Goal: Task Accomplishment & Management: Complete application form

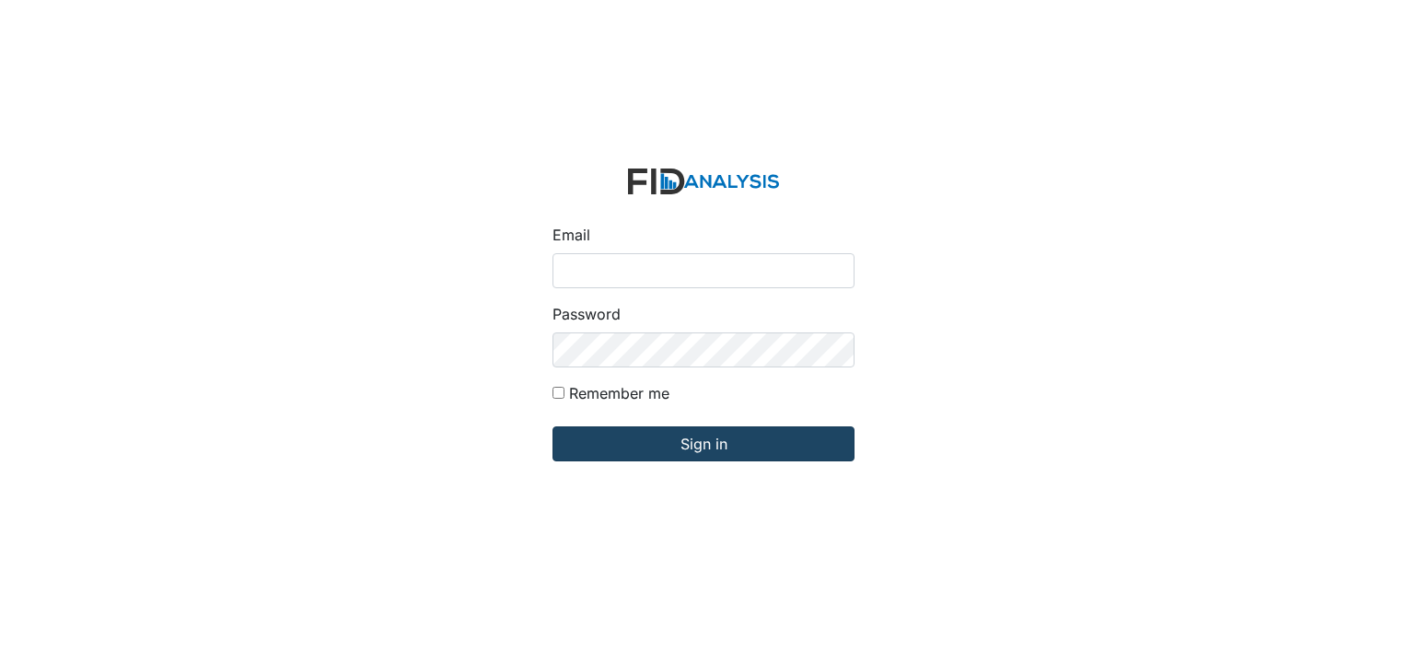
type input "[EMAIL_ADDRESS][DOMAIN_NAME]"
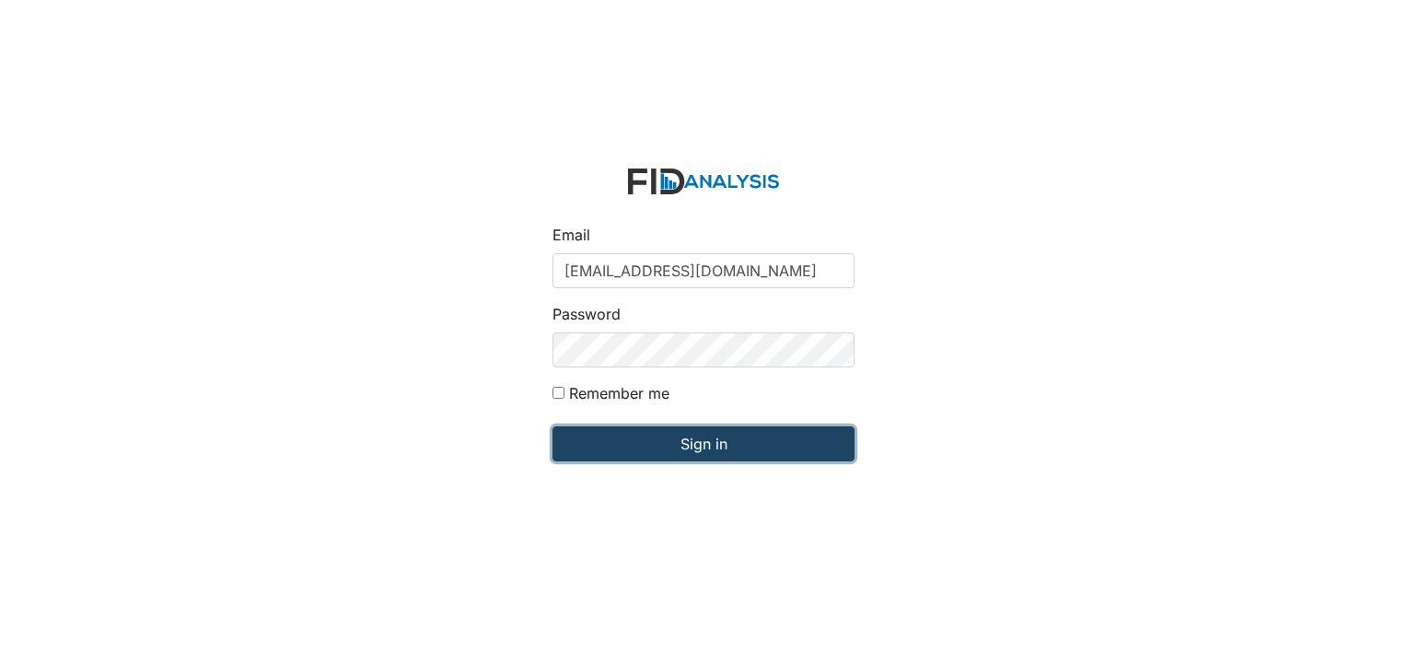
click at [723, 441] on input "Sign in" at bounding box center [704, 443] width 302 height 35
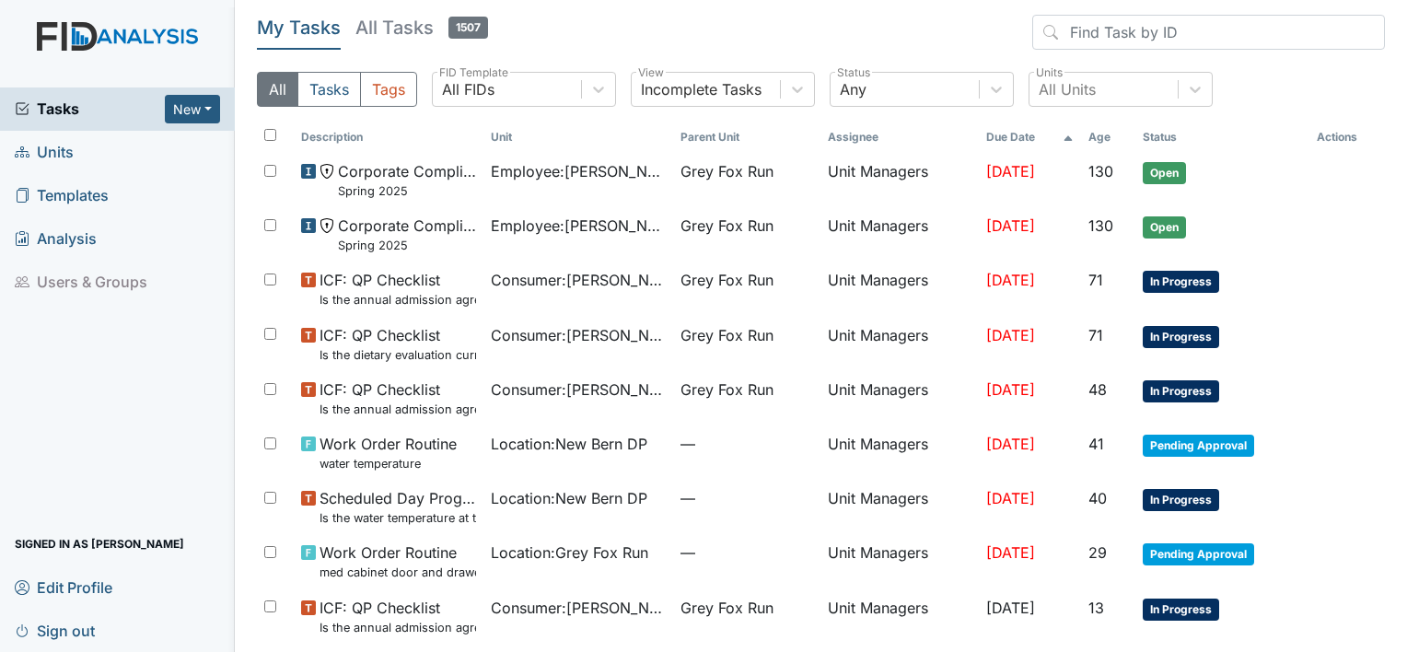
click at [44, 153] on span "Units" at bounding box center [44, 152] width 59 height 29
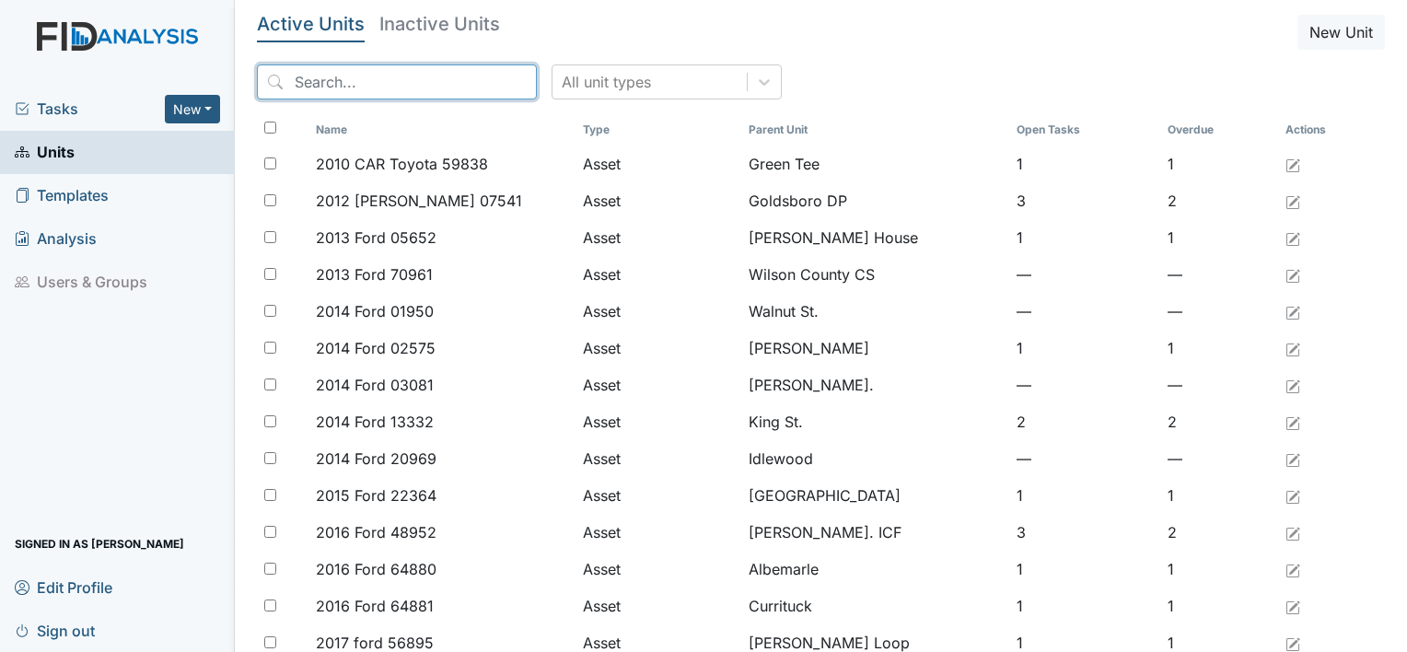
click at [330, 77] on input "search" at bounding box center [397, 81] width 280 height 35
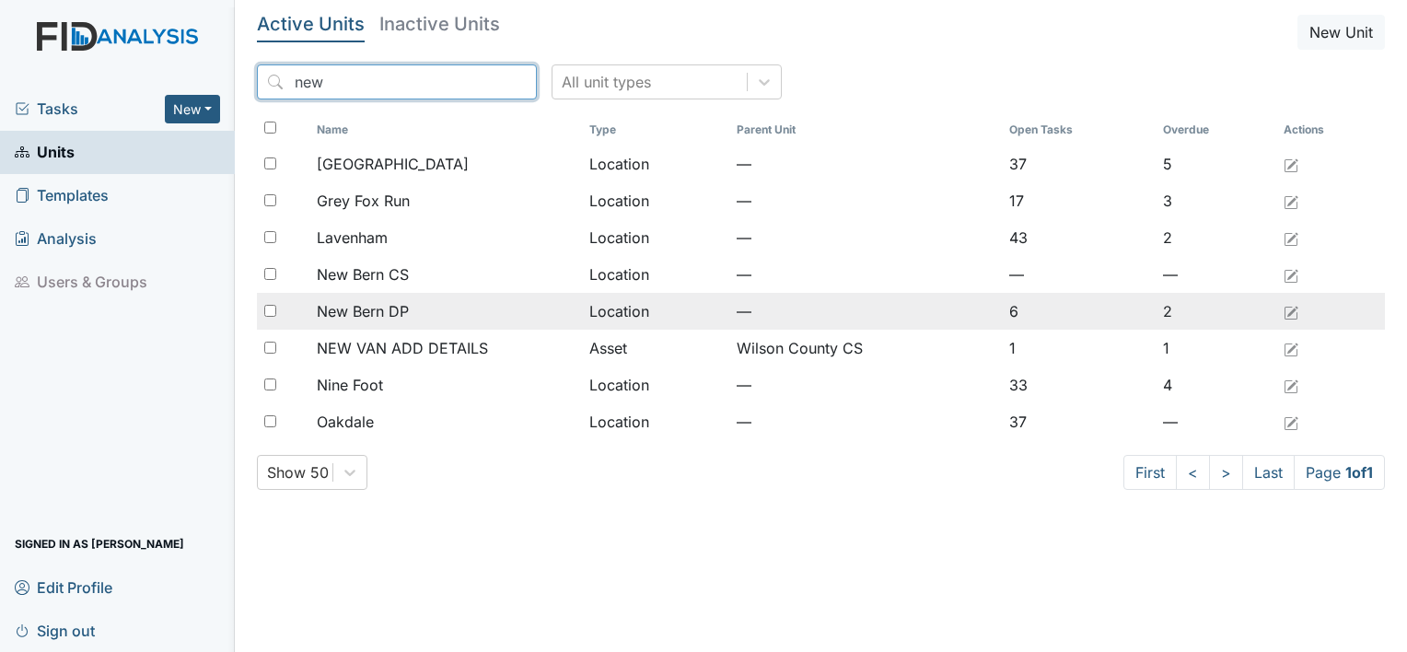
type input "new"
click at [380, 311] on span "New Bern DP" at bounding box center [363, 311] width 92 height 22
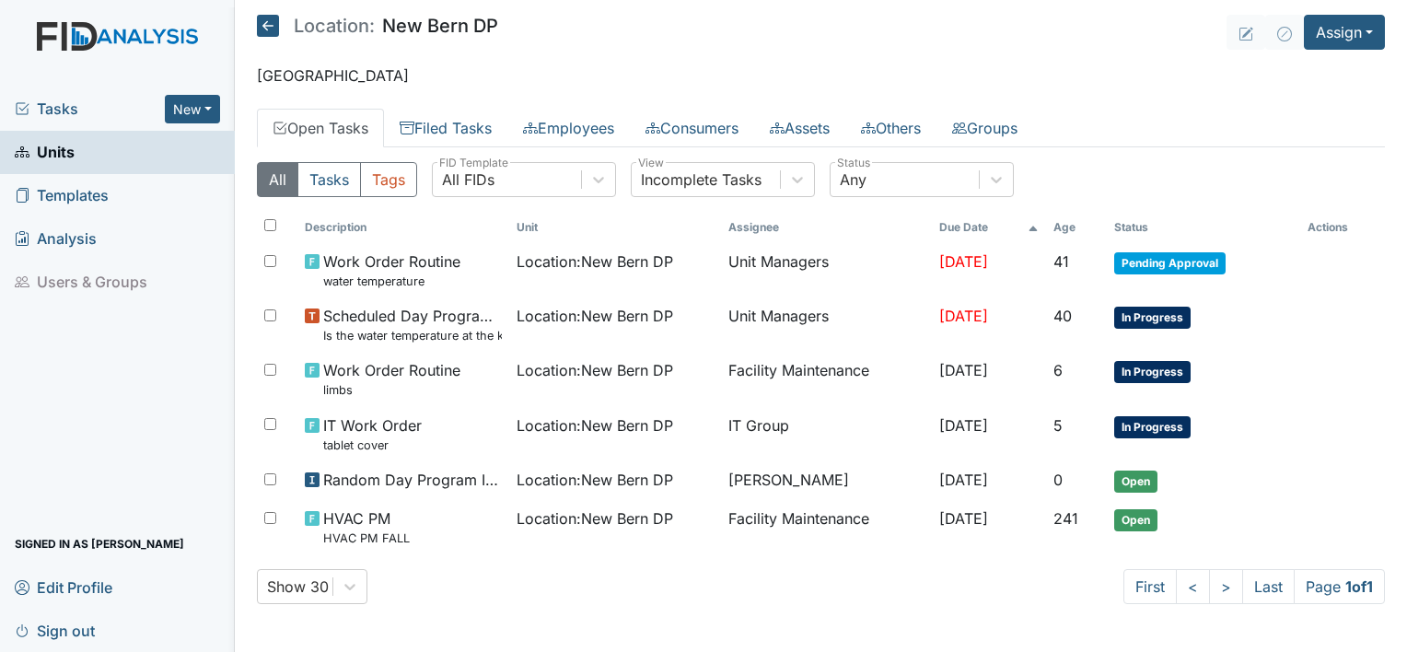
click at [359, 122] on link "Open Tasks" at bounding box center [320, 128] width 127 height 39
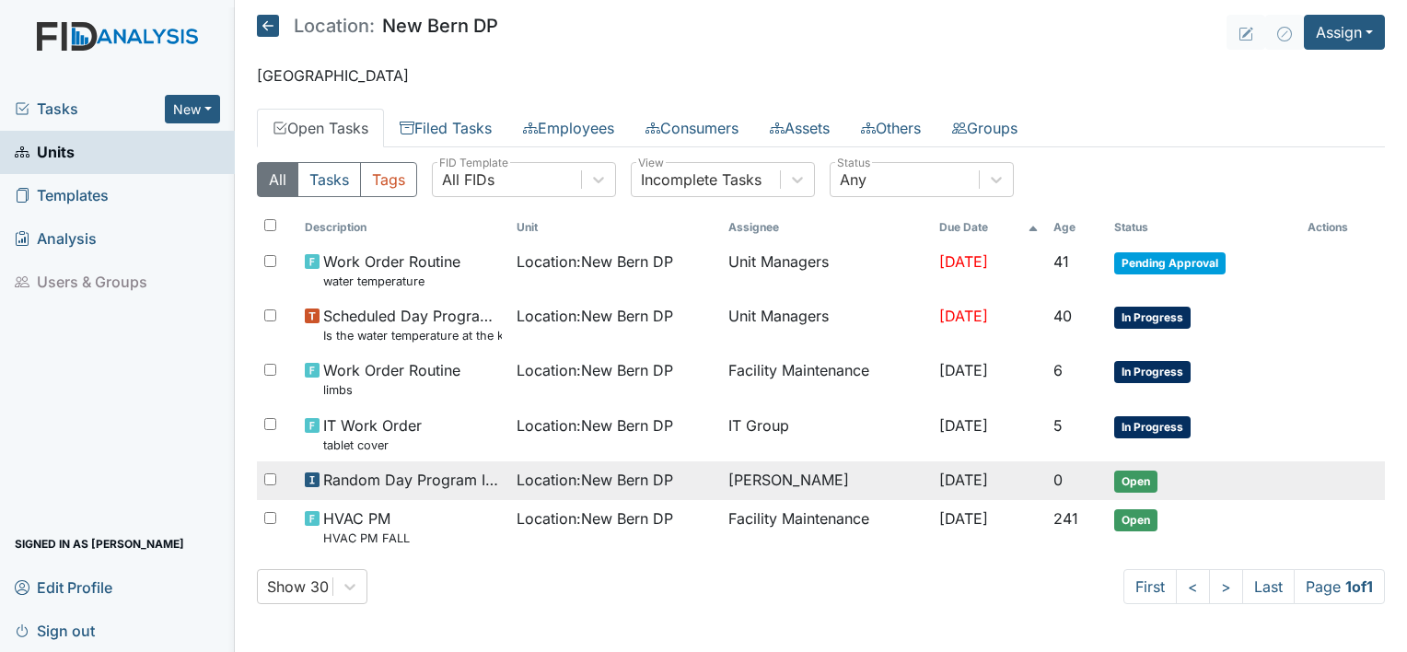
click at [517, 471] on span "Location : New Bern DP" at bounding box center [595, 480] width 157 height 22
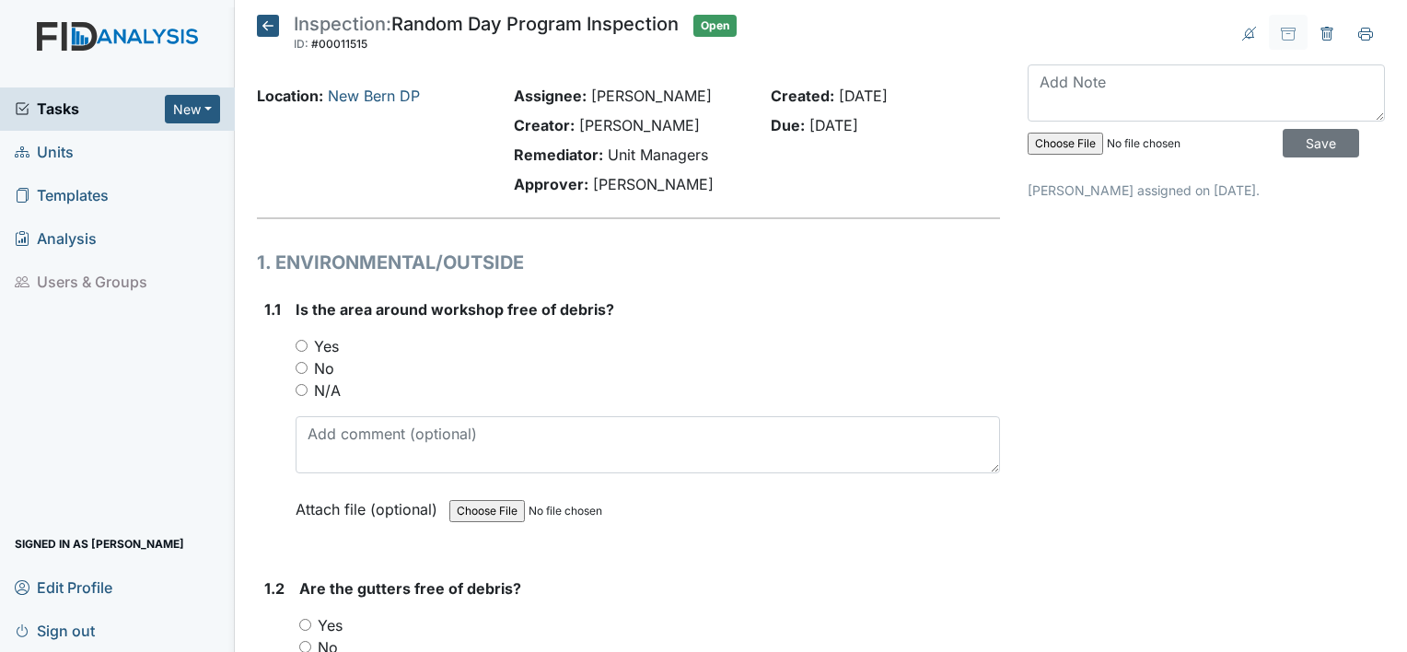
click at [302, 347] on input "Yes" at bounding box center [302, 346] width 12 height 12
radio input "true"
click at [308, 625] on input "Yes" at bounding box center [305, 625] width 12 height 12
radio input "true"
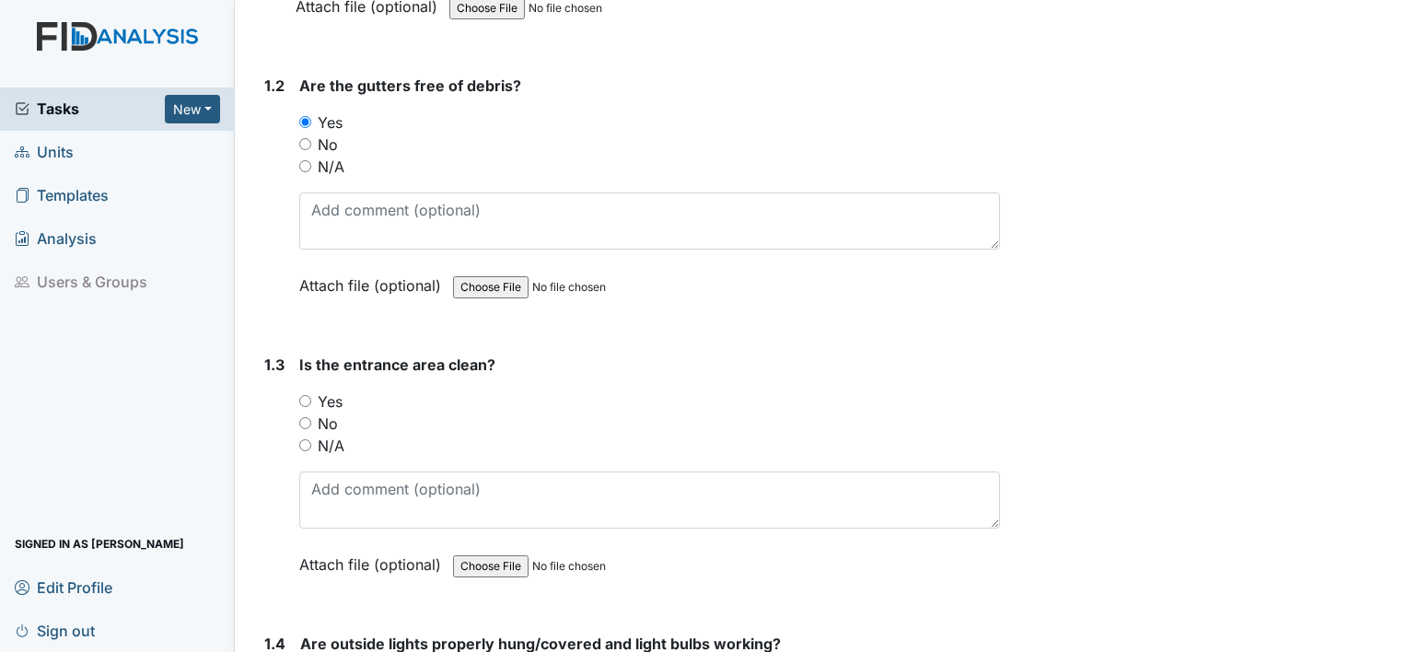
scroll to position [576, 0]
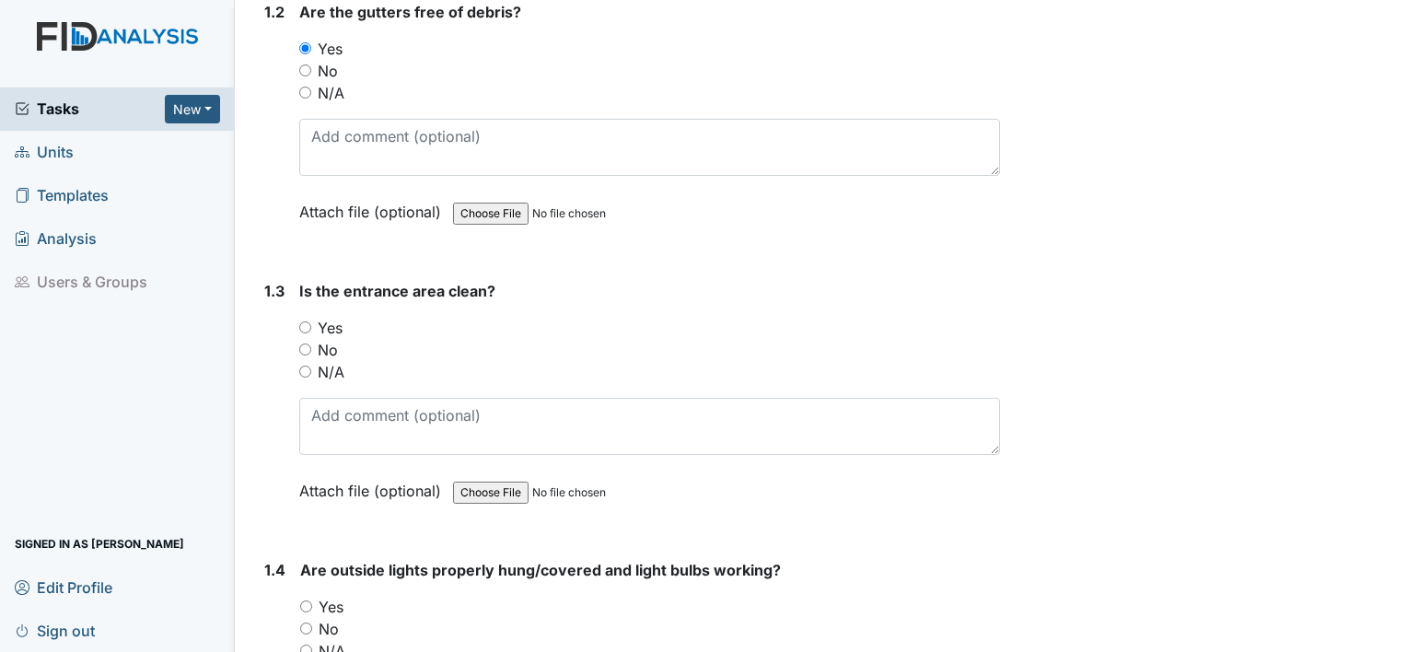
click at [307, 328] on input "Yes" at bounding box center [305, 327] width 12 height 12
radio input "true"
click at [305, 601] on input "Yes" at bounding box center [306, 606] width 12 height 12
radio input "true"
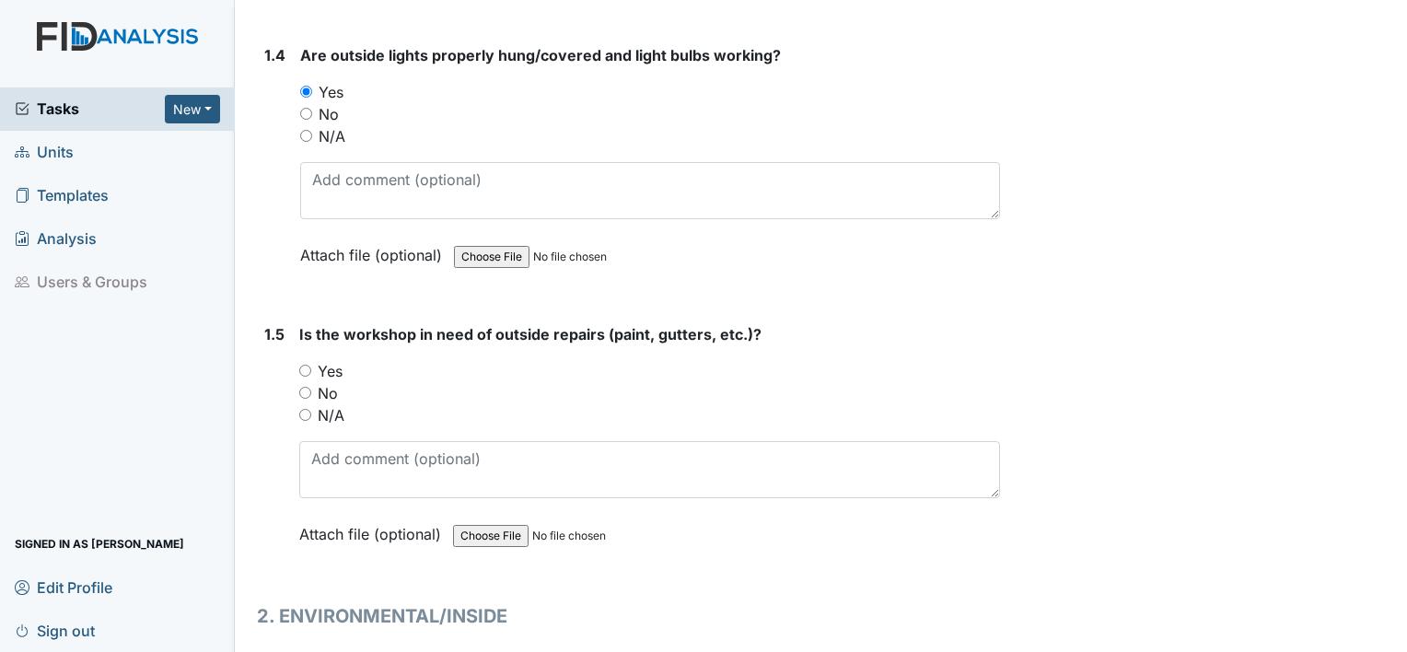
scroll to position [1104, 0]
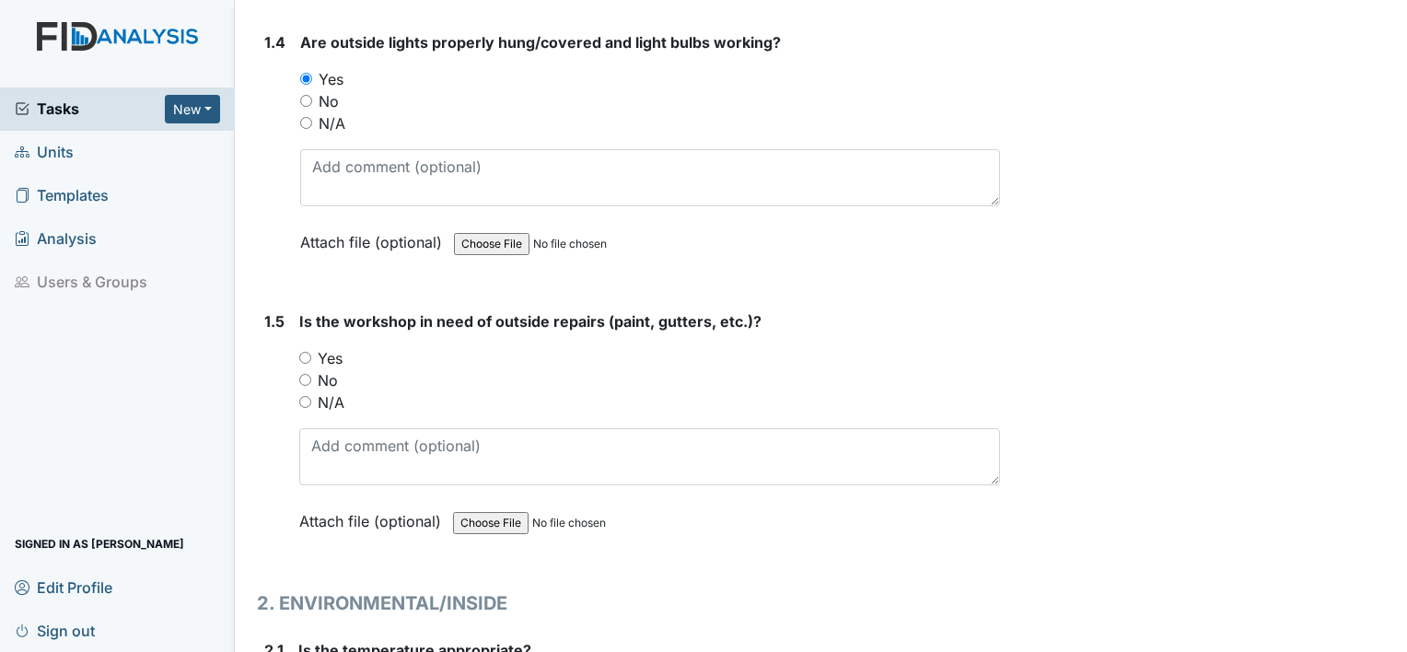
click at [303, 352] on input "Yes" at bounding box center [305, 358] width 12 height 12
radio input "true"
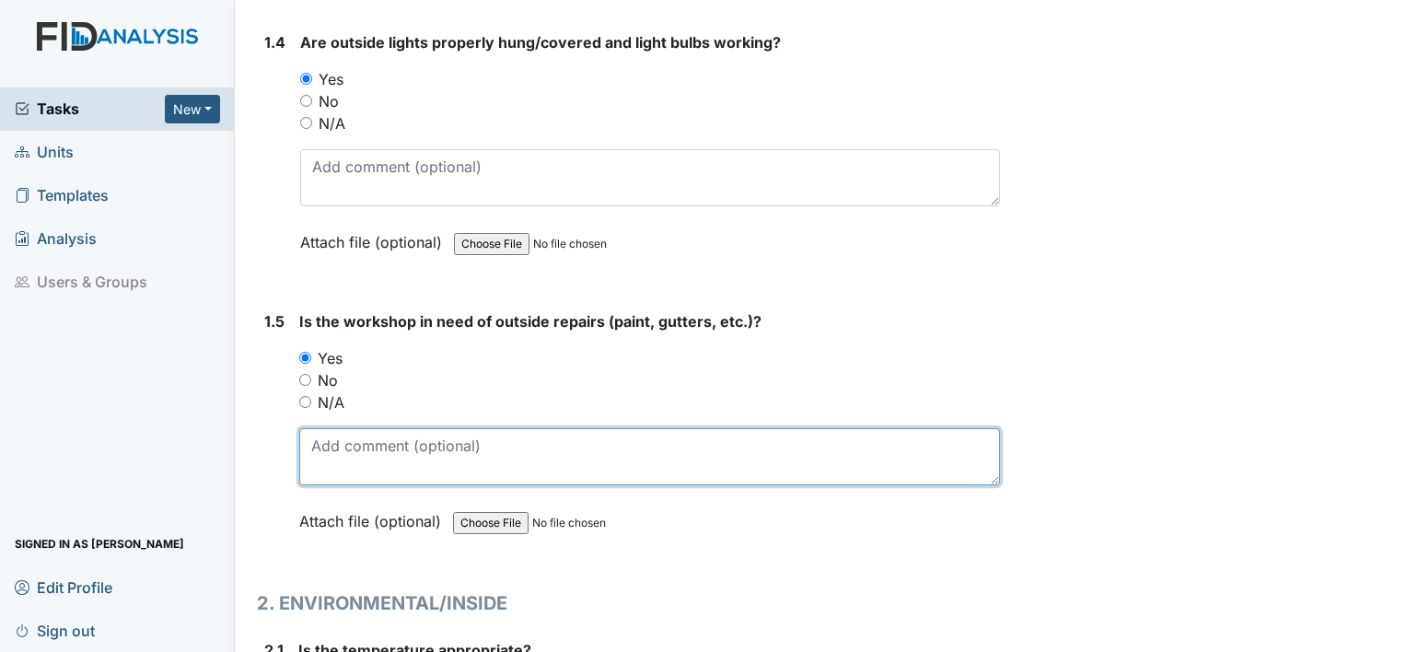
click at [369, 439] on textarea at bounding box center [649, 456] width 701 height 57
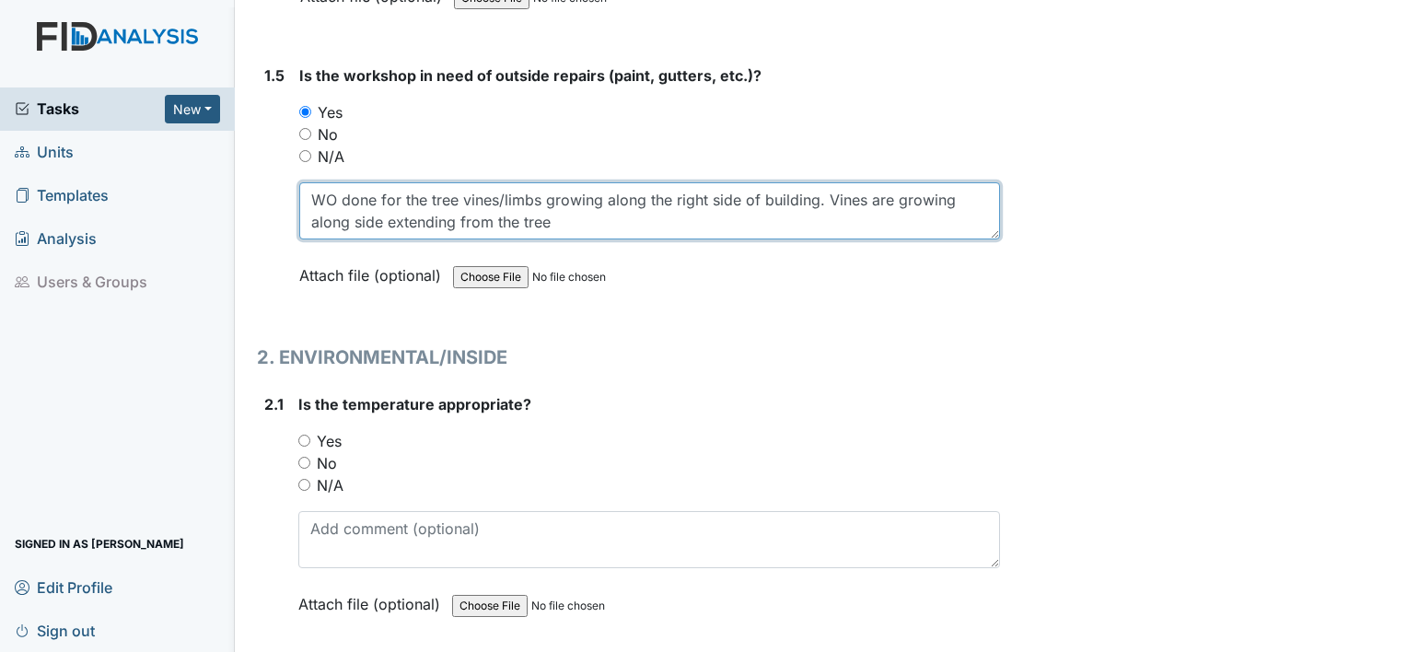
scroll to position [1352, 0]
type textarea "WO done for the tree vines/limbs growing along the right side of building. Vine…"
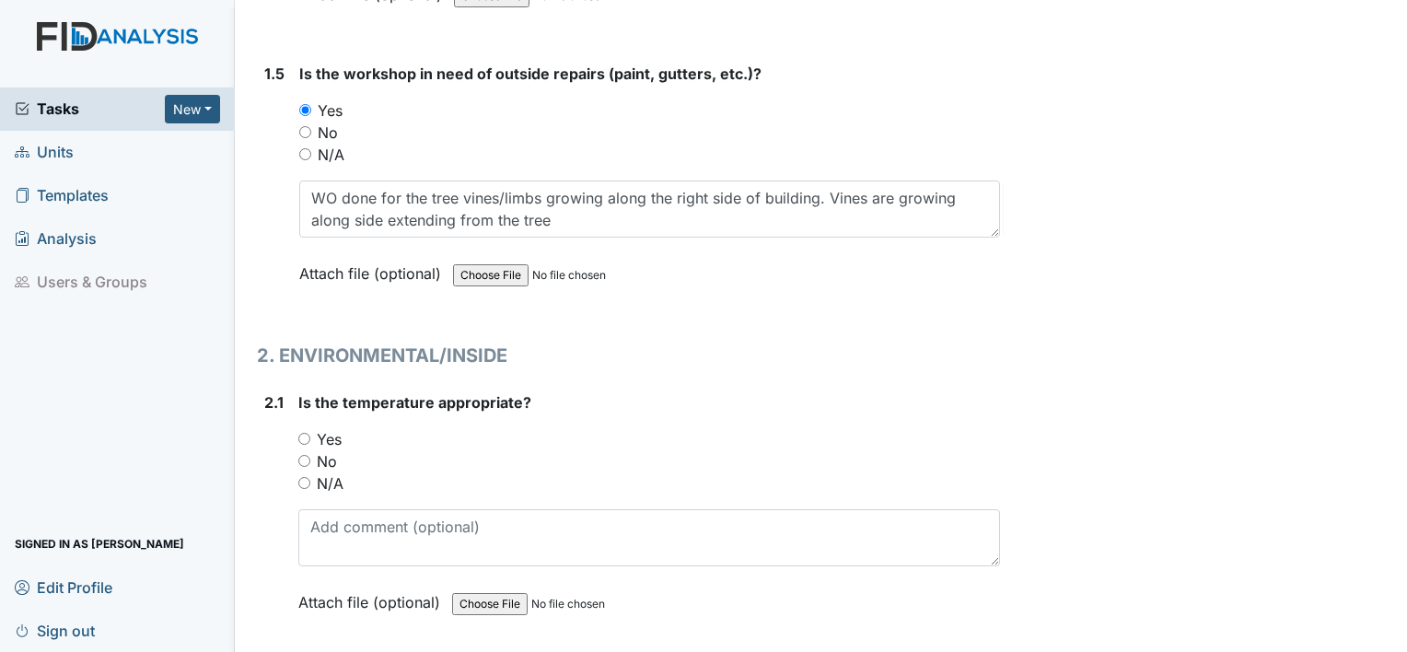
click at [302, 434] on input "Yes" at bounding box center [304, 439] width 12 height 12
radio input "true"
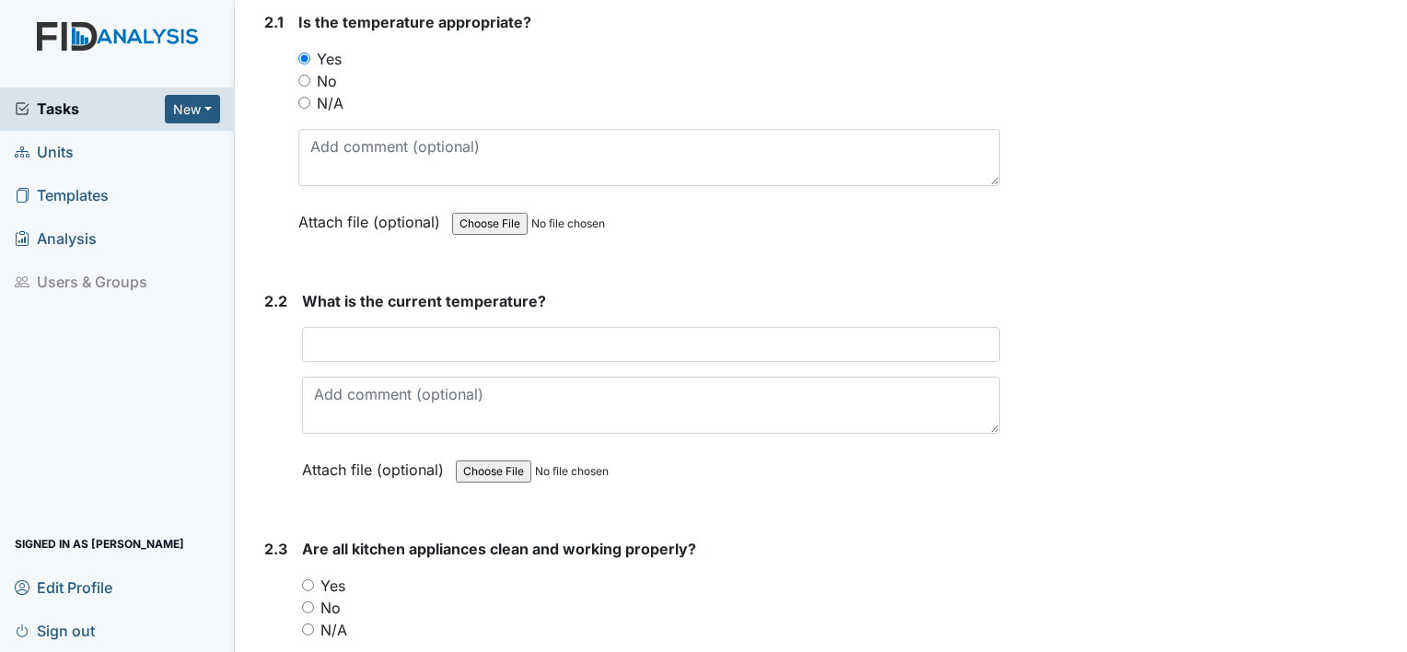
scroll to position [1806, 0]
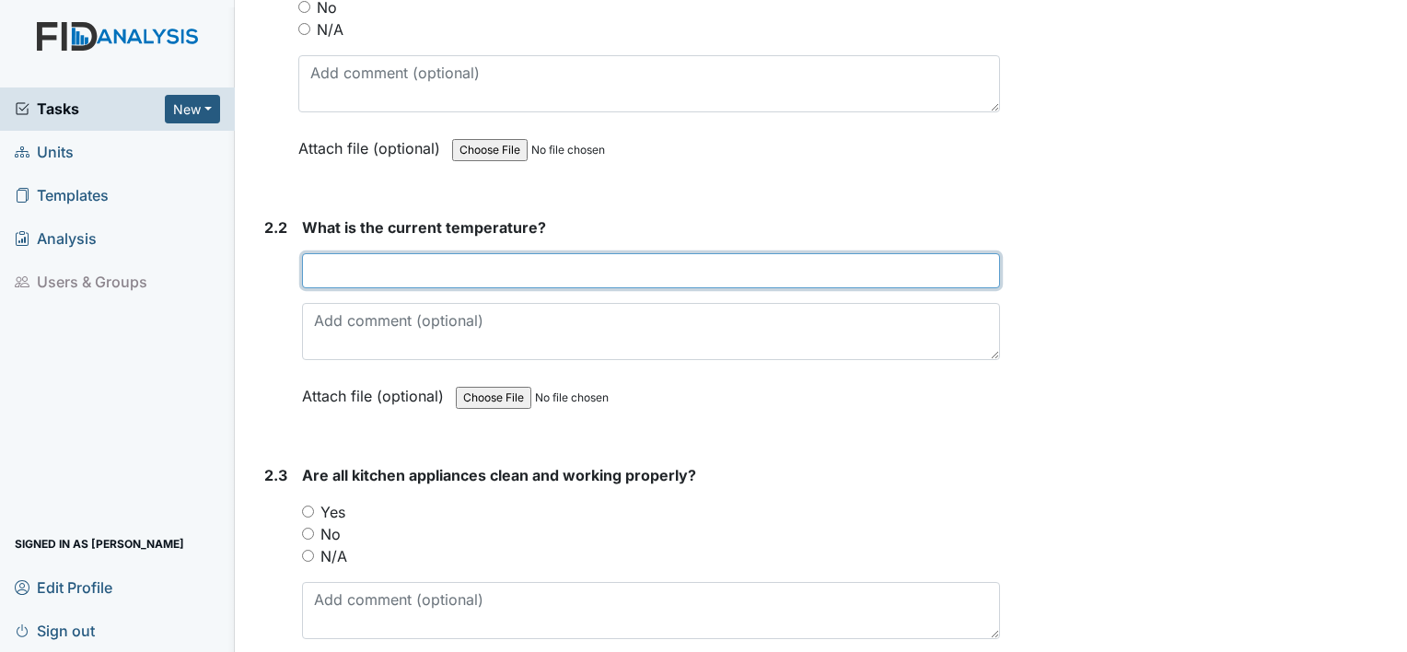
click at [495, 266] on input "text" at bounding box center [651, 270] width 698 height 35
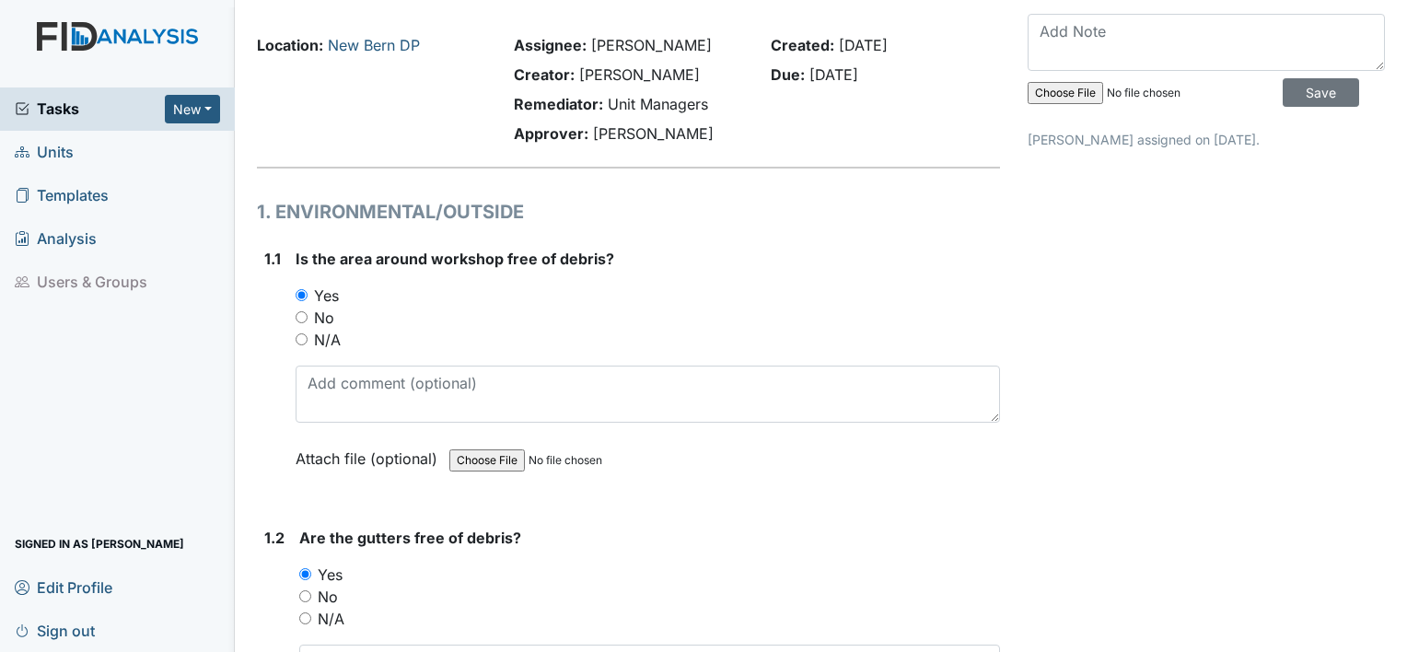
scroll to position [0, 0]
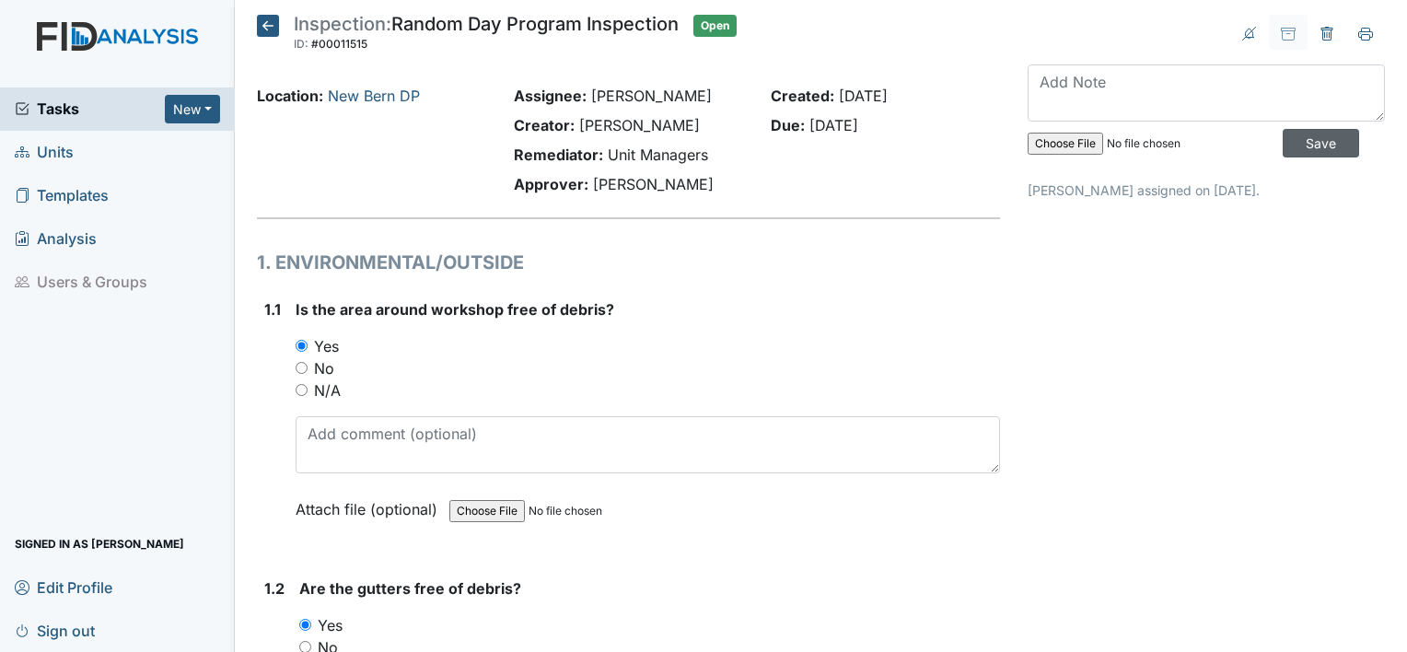
type input "73"
click at [1304, 144] on input "Save" at bounding box center [1321, 143] width 76 height 29
click at [63, 639] on span "Sign out" at bounding box center [55, 630] width 80 height 29
